Goal: Transaction & Acquisition: Download file/media

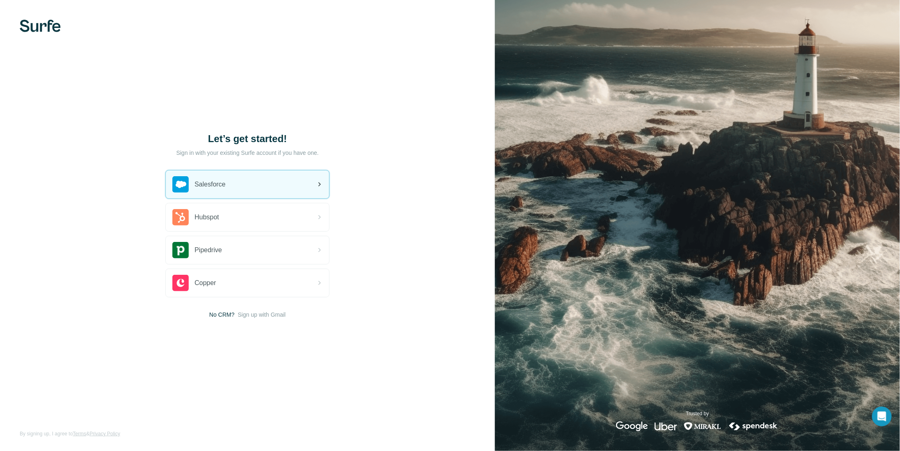
click at [244, 190] on div "Salesforce" at bounding box center [247, 184] width 163 height 28
click at [301, 182] on div "Salesforce" at bounding box center [247, 184] width 163 height 28
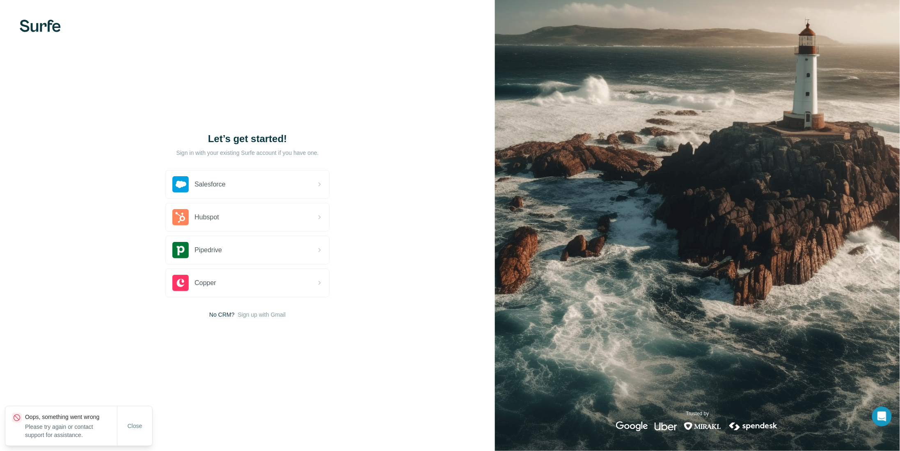
click at [0, 450] on div at bounding box center [0, 451] width 0 height 0
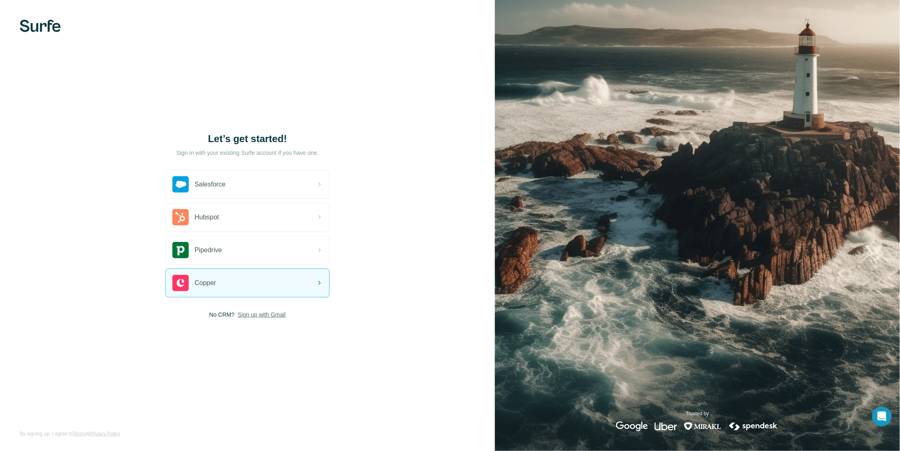
click at [252, 314] on span "Sign up with Gmail" at bounding box center [262, 314] width 48 height 8
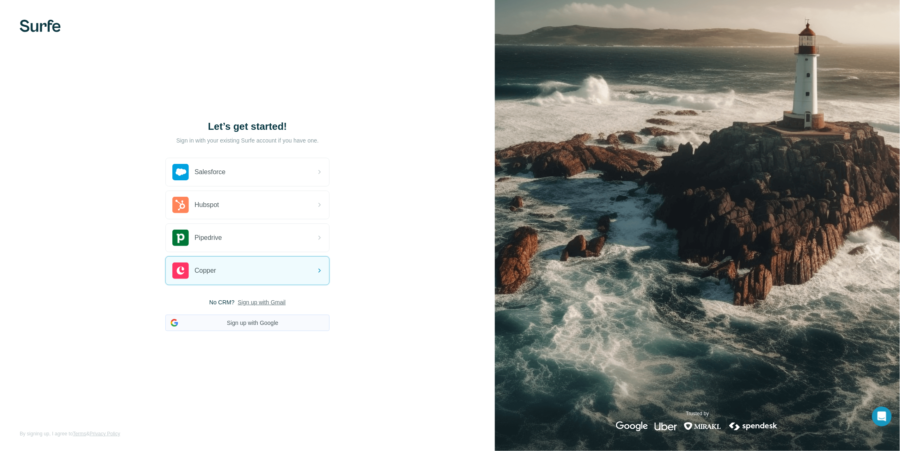
click at [250, 321] on button "Sign up with Google" at bounding box center [247, 322] width 164 height 16
